Goal: Task Accomplishment & Management: Manage account settings

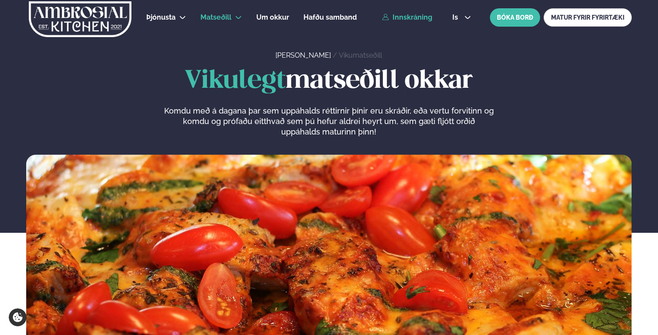
click at [424, 21] on link "Innskráning" at bounding box center [407, 18] width 50 height 8
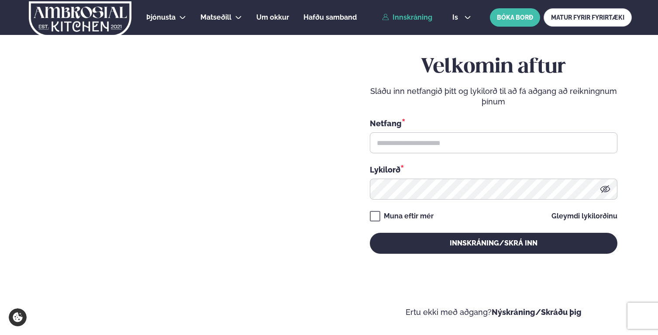
click at [436, 131] on div "Netfang *" at bounding box center [494, 136] width 248 height 36
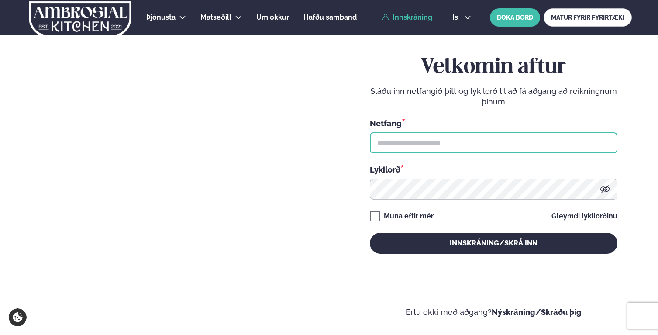
click at [435, 138] on input "text" at bounding box center [494, 142] width 248 height 21
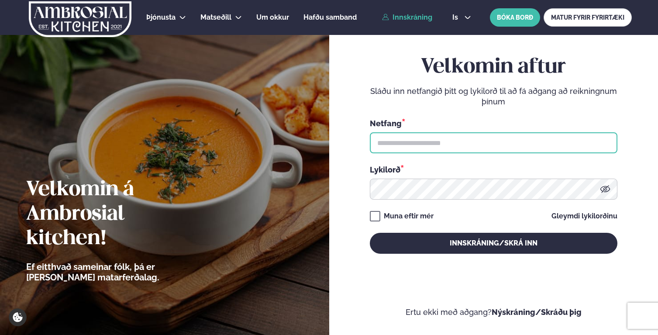
type input "**********"
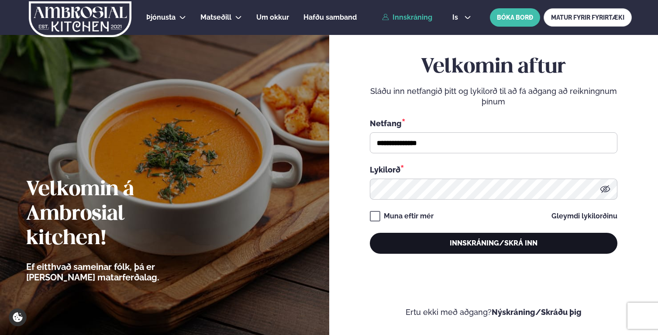
click at [450, 234] on button "Innskráning/Skrá inn" at bounding box center [494, 243] width 248 height 21
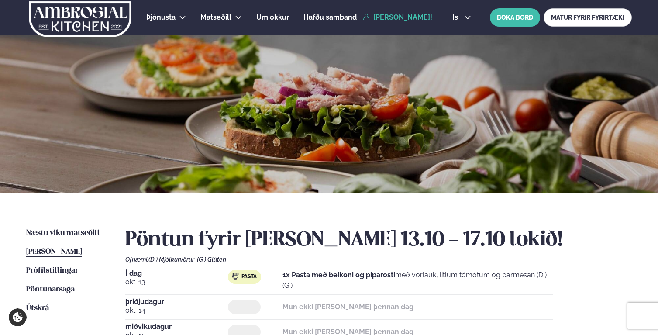
click at [453, 234] on h2 "Pöntun fyrir [PERSON_NAME] 13.10 - 17.10 lokið!" at bounding box center [378, 240] width 507 height 24
